Goal: Task Accomplishment & Management: Manage account settings

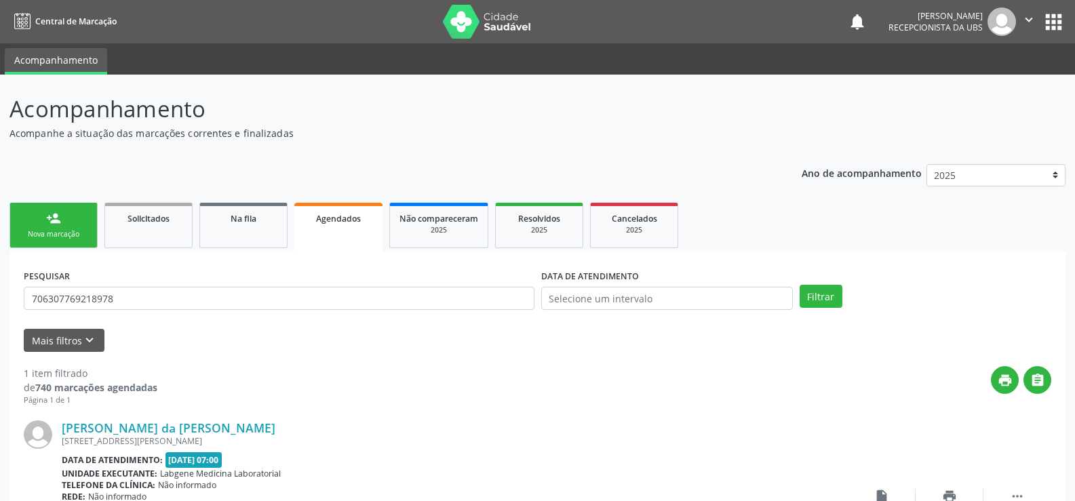
scroll to position [123, 0]
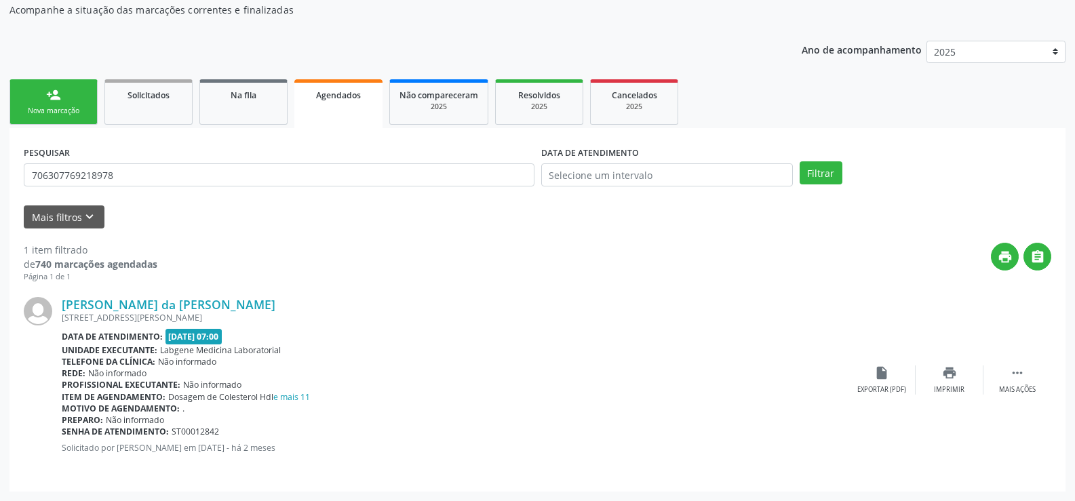
click at [329, 96] on span "Agendados" at bounding box center [338, 96] width 45 height 12
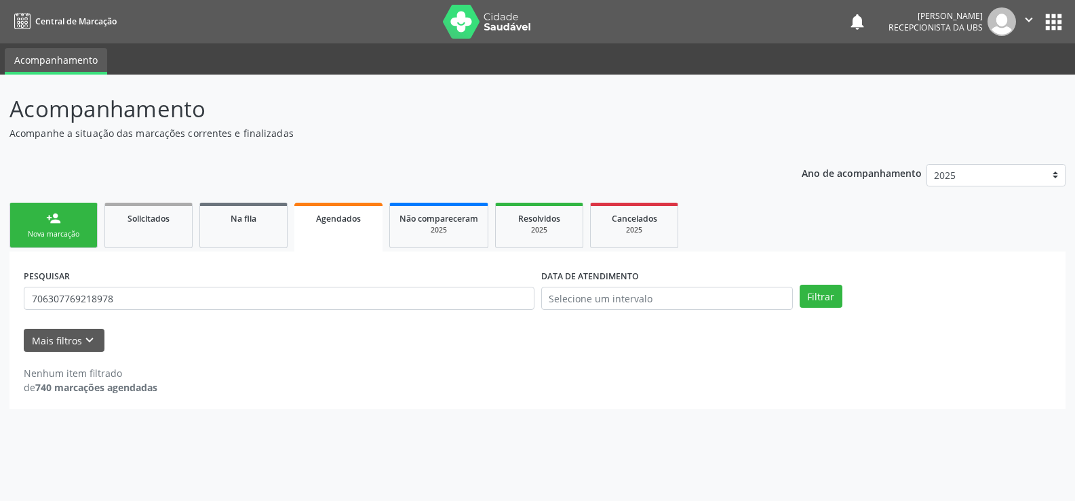
scroll to position [0, 0]
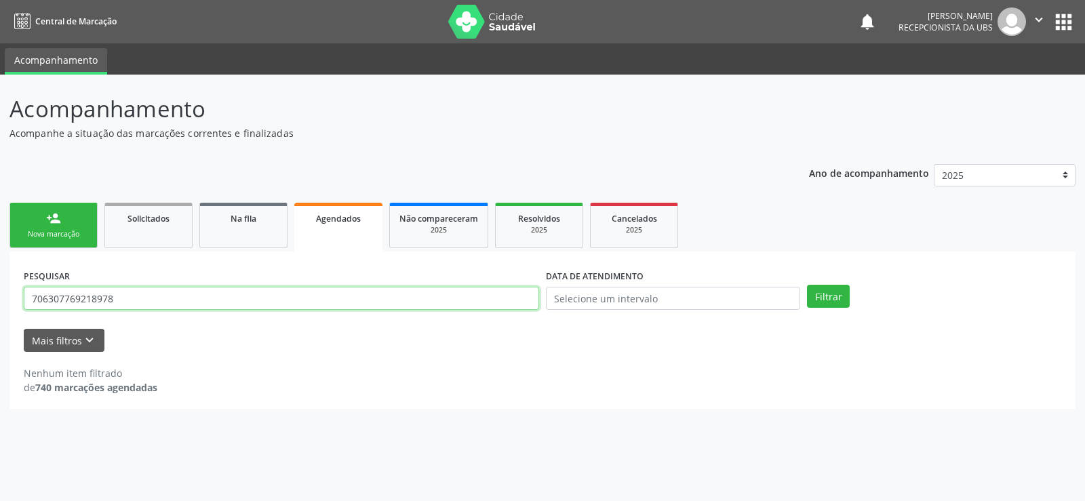
click at [230, 293] on input "706307769218978" at bounding box center [281, 298] width 515 height 23
type input "7"
type input "700508909548452"
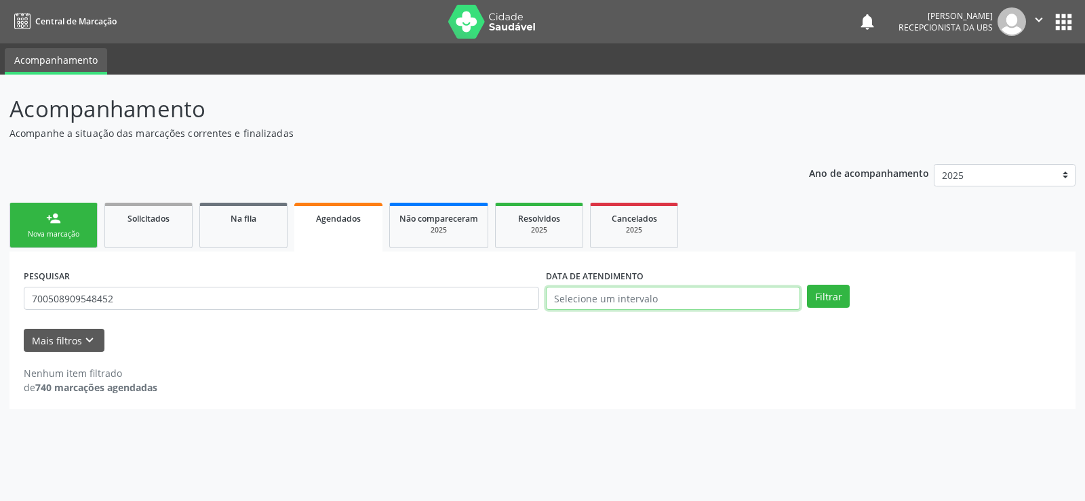
click at [589, 303] on input "text" at bounding box center [673, 298] width 254 height 23
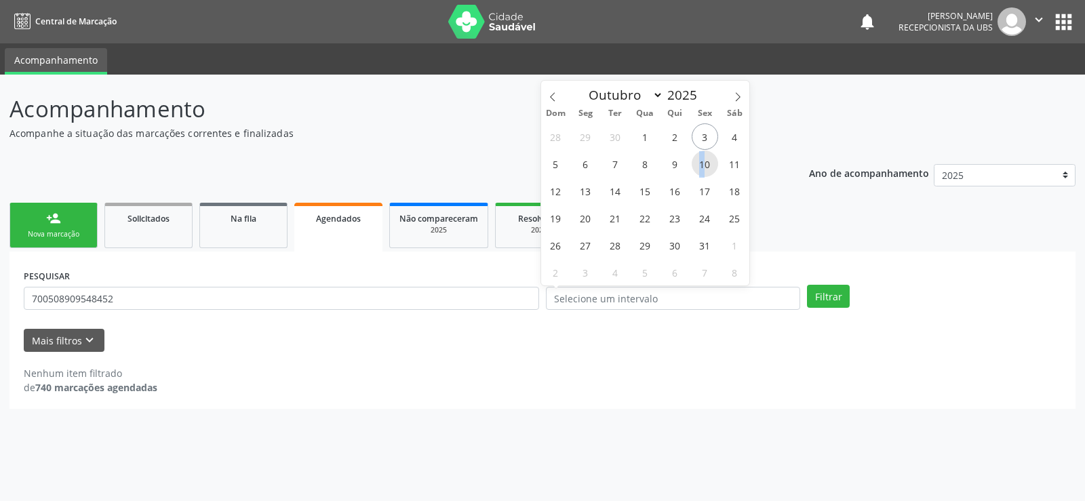
click at [703, 164] on span "10" at bounding box center [705, 164] width 26 height 26
type input "[DATE]"
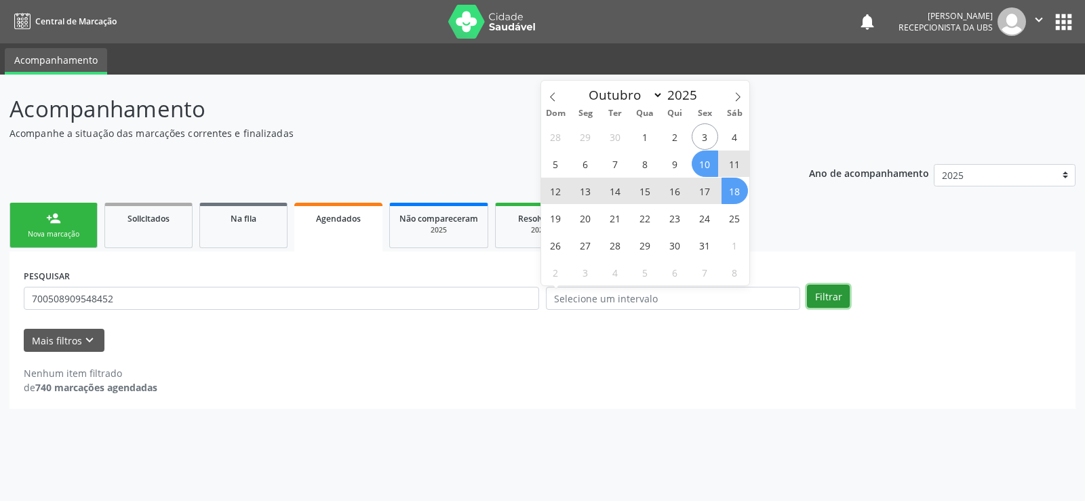
click at [831, 294] on button "Filtrar" at bounding box center [828, 296] width 43 height 23
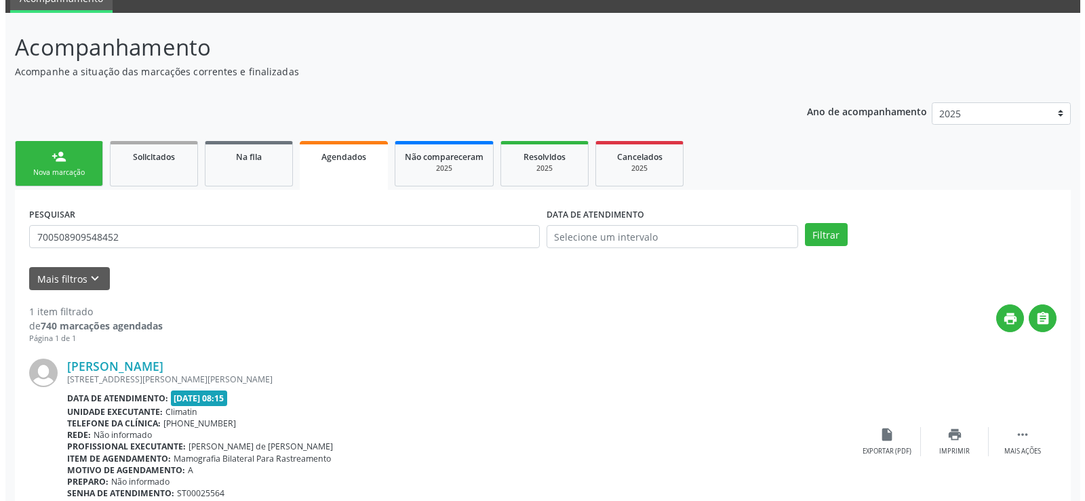
scroll to position [123, 0]
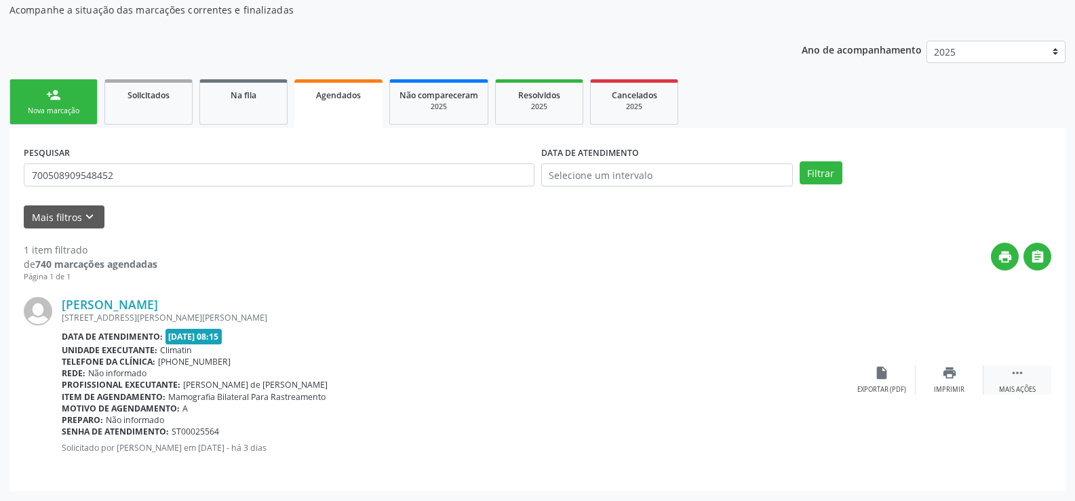
click at [1006, 374] on div " Mais ações" at bounding box center [1017, 379] width 68 height 29
click at [882, 383] on div "cancel Cancelar" at bounding box center [882, 379] width 68 height 29
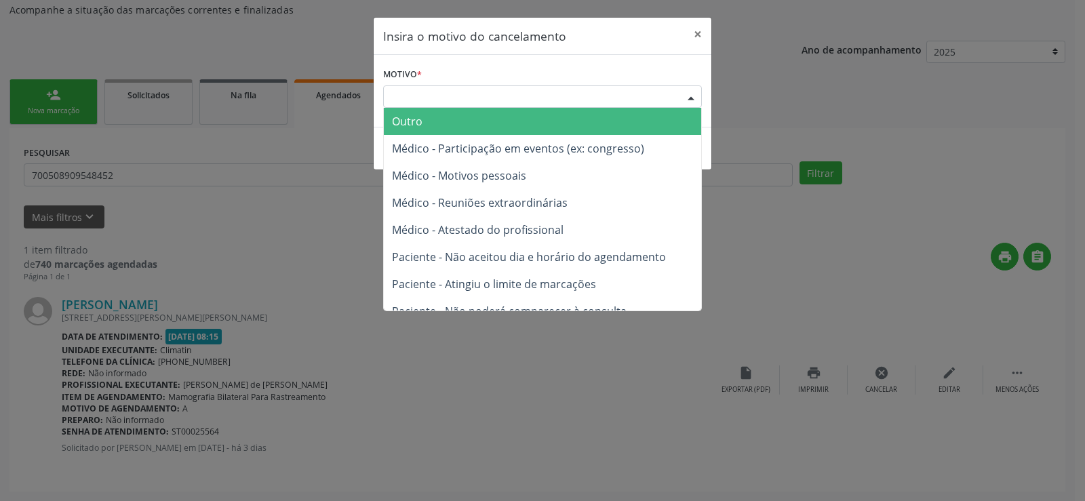
click at [689, 95] on div at bounding box center [691, 97] width 20 height 23
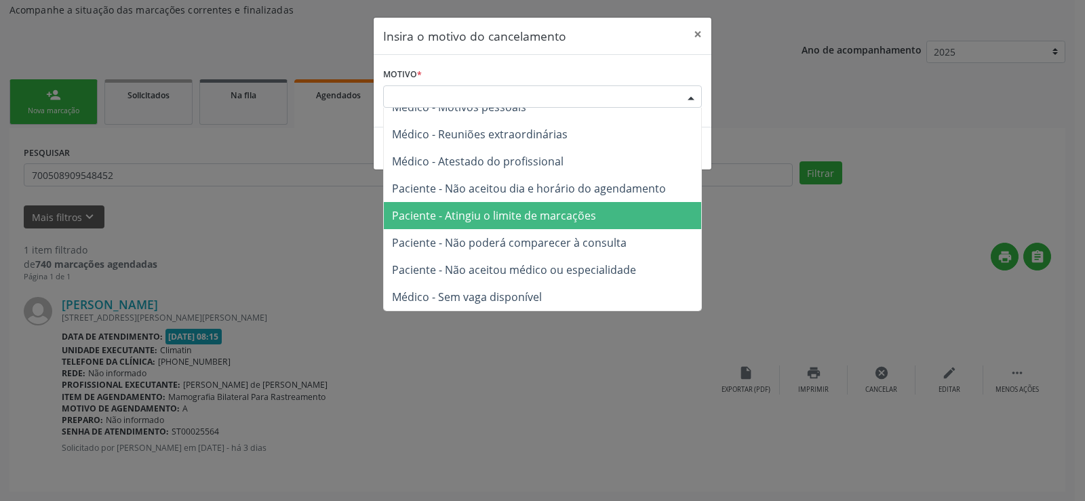
scroll to position [0, 0]
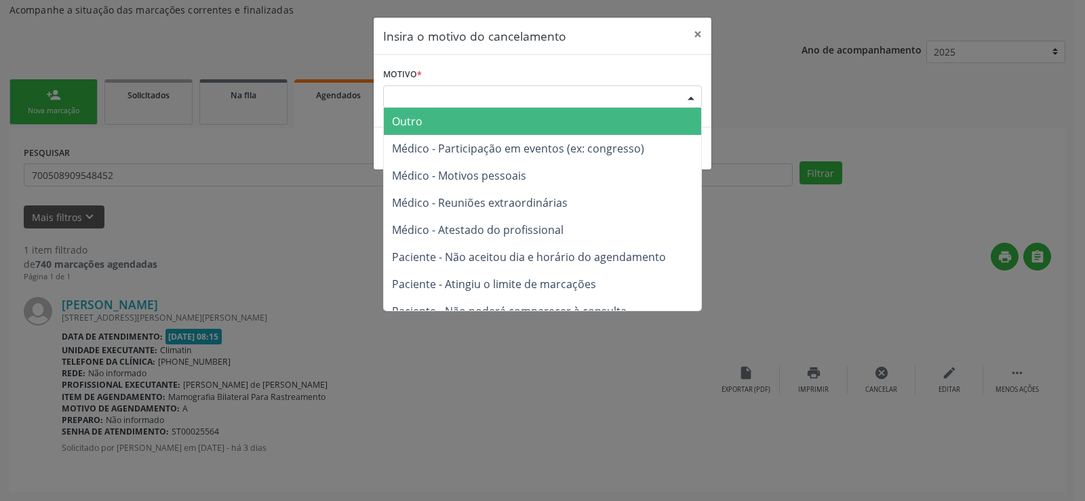
click at [453, 123] on span "Outro" at bounding box center [542, 121] width 317 height 27
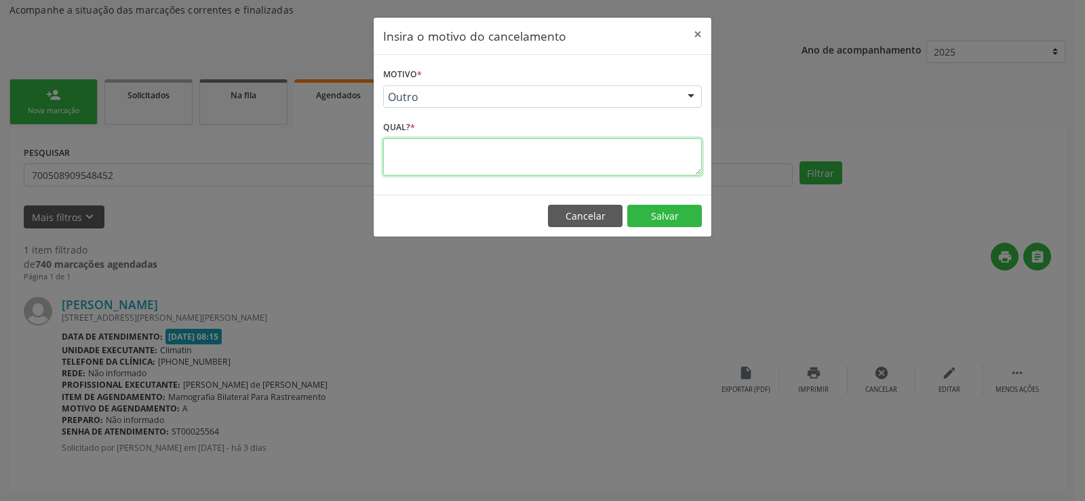
click at [429, 175] on textarea at bounding box center [542, 156] width 319 height 37
type textarea "ja realizou exame particular"
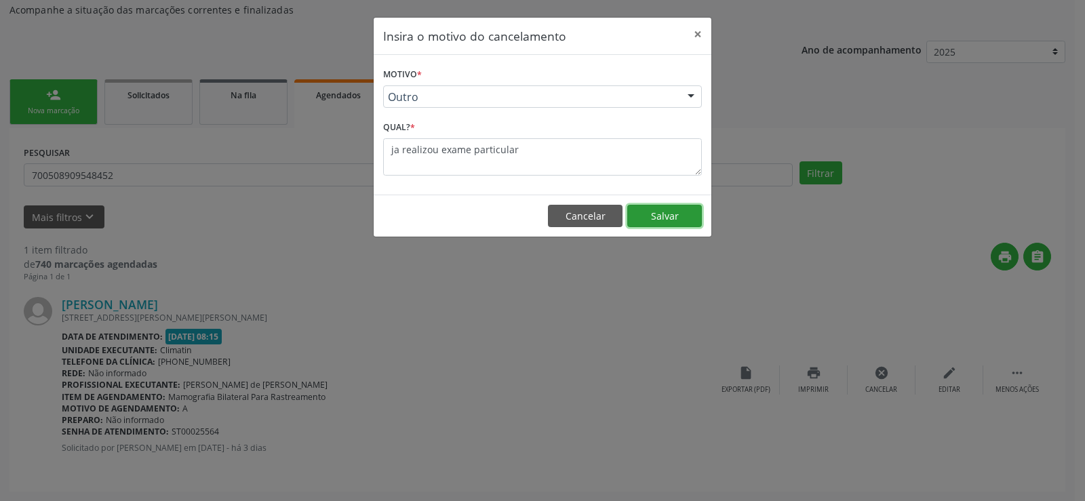
click at [697, 214] on button "Salvar" at bounding box center [664, 216] width 75 height 23
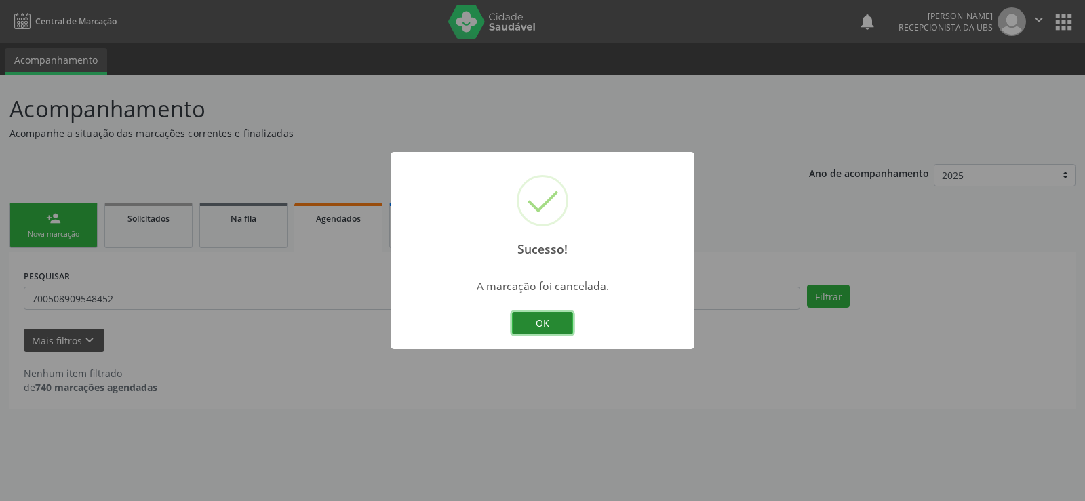
click at [558, 324] on button "OK" at bounding box center [542, 323] width 61 height 23
